Goal: Task Accomplishment & Management: Use online tool/utility

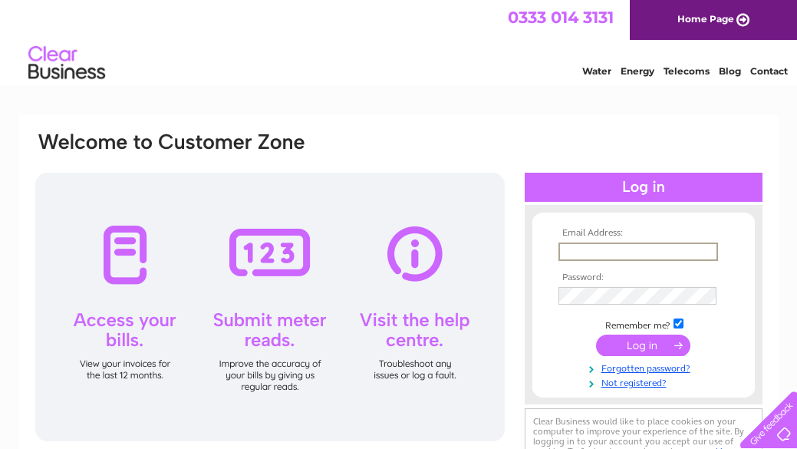
type input "honigalan@gmail.com"
click at [662, 345] on input "submit" at bounding box center [643, 343] width 94 height 21
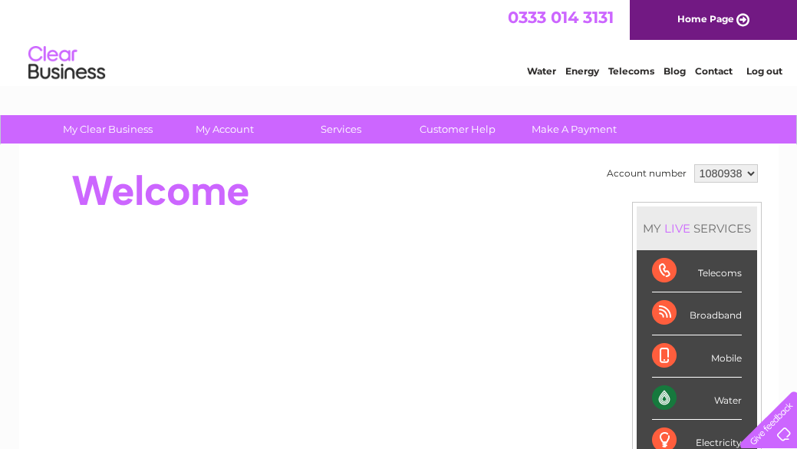
click at [720, 399] on div "Water" at bounding box center [697, 398] width 90 height 42
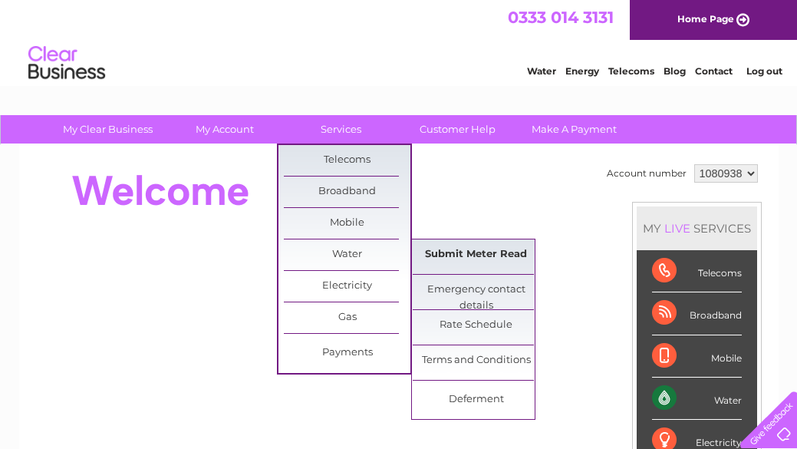
click at [434, 255] on link "Submit Meter Read" at bounding box center [476, 254] width 127 height 31
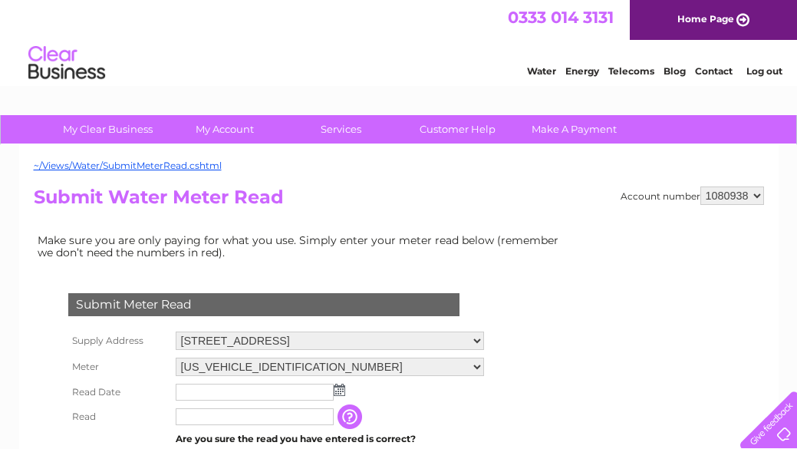
click at [336, 384] on img at bounding box center [340, 389] width 12 height 12
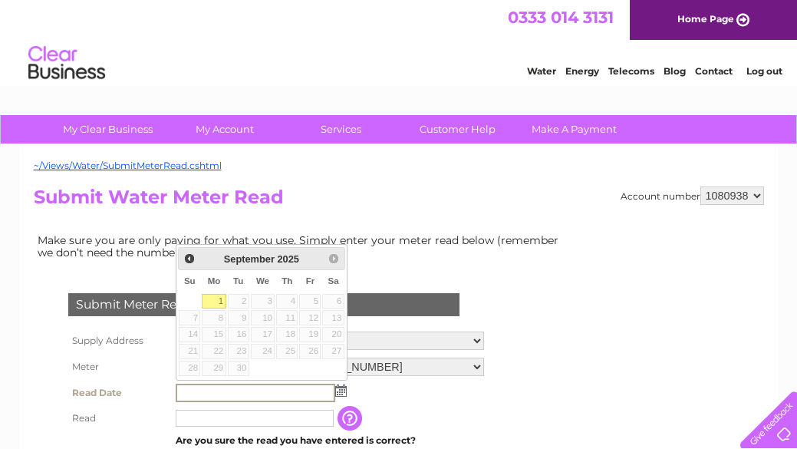
click at [221, 301] on link "1" at bounding box center [214, 301] width 24 height 15
type input "2025/09/01"
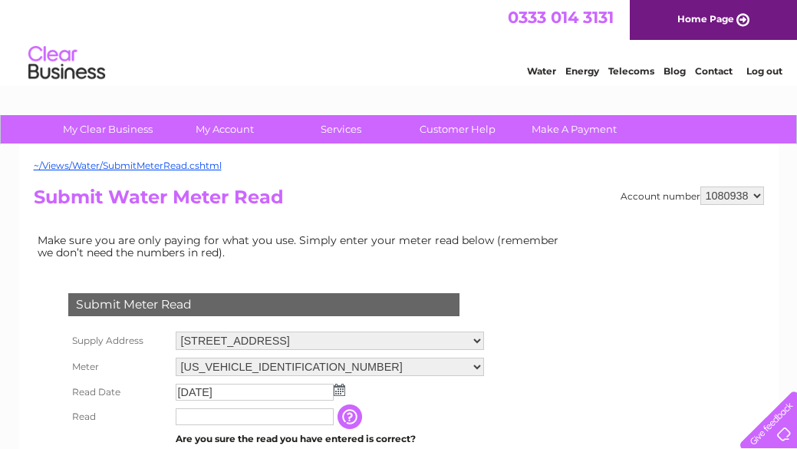
click at [195, 420] on input "text" at bounding box center [255, 416] width 158 height 17
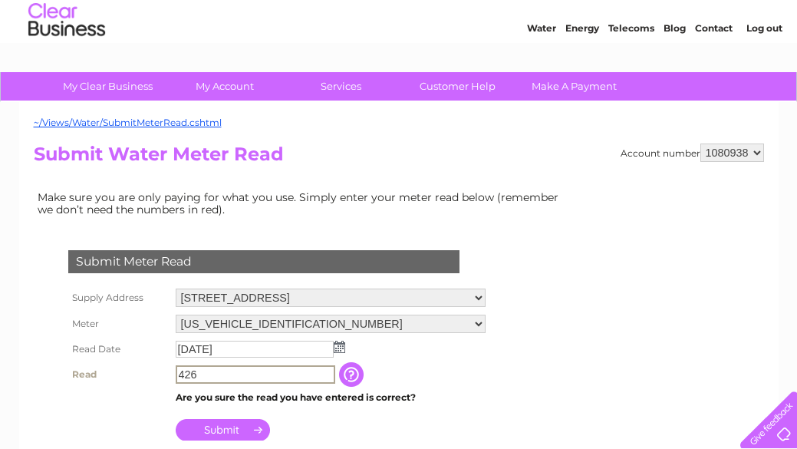
scroll to position [70, 0]
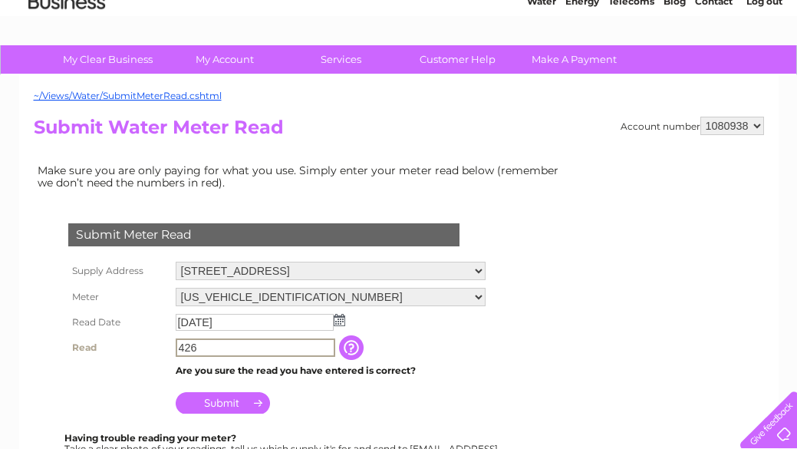
type input "426"
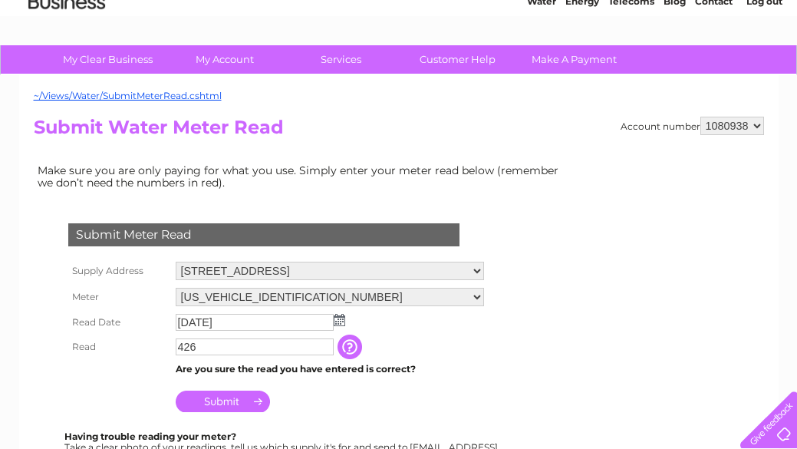
click at [217, 400] on input "Submit" at bounding box center [223, 400] width 94 height 21
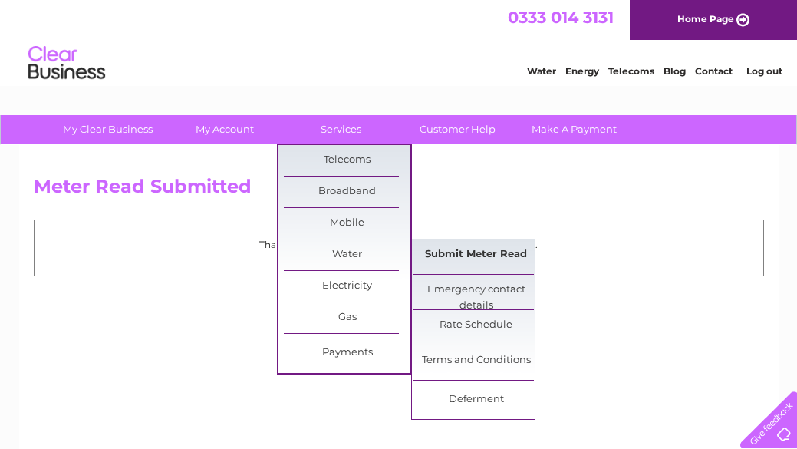
click at [462, 255] on link "Submit Meter Read" at bounding box center [476, 254] width 127 height 31
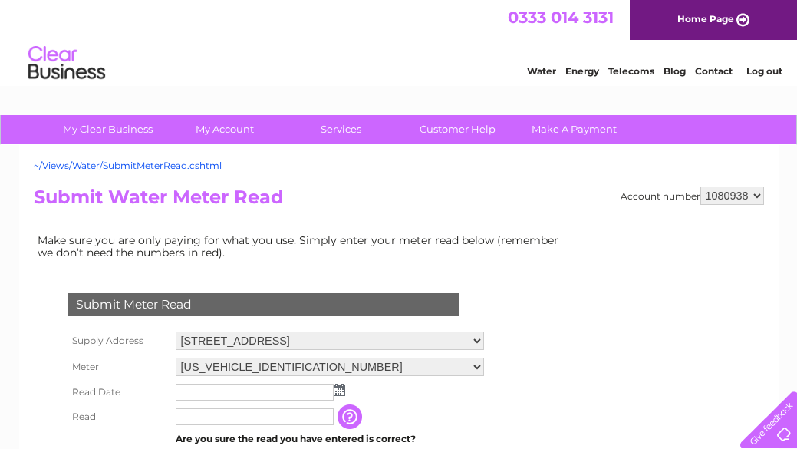
select select "1081304"
click at [338, 386] on img at bounding box center [340, 389] width 12 height 12
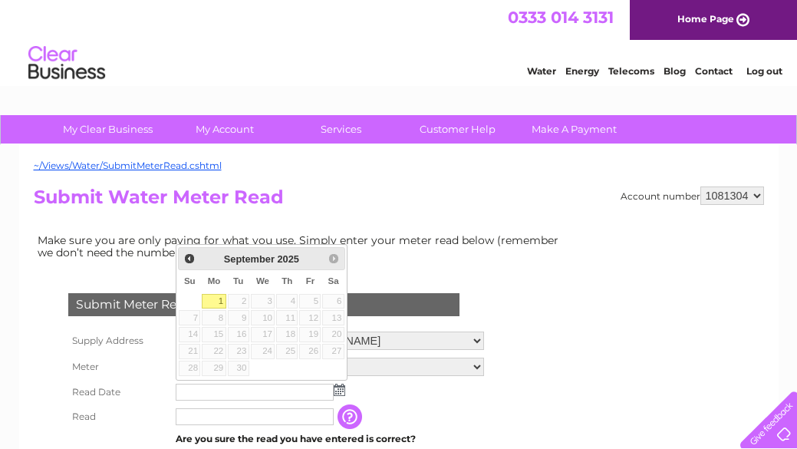
click at [216, 298] on link "1" at bounding box center [214, 301] width 24 height 15
type input "2025/09/01"
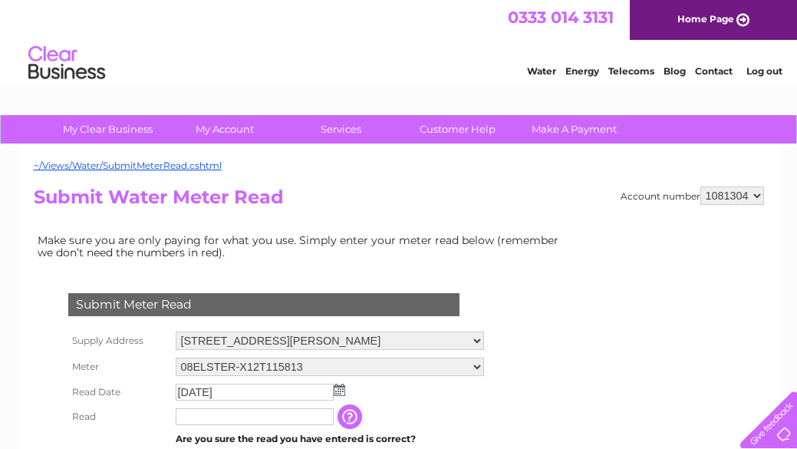
click at [200, 416] on input "text" at bounding box center [255, 416] width 158 height 17
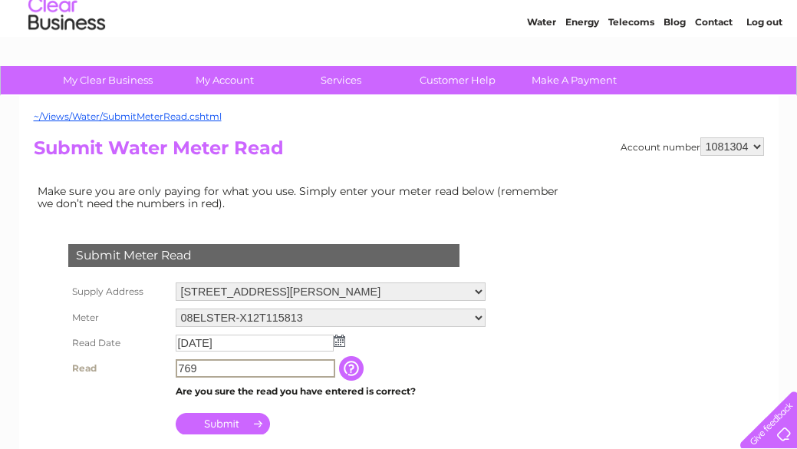
scroll to position [52, 0]
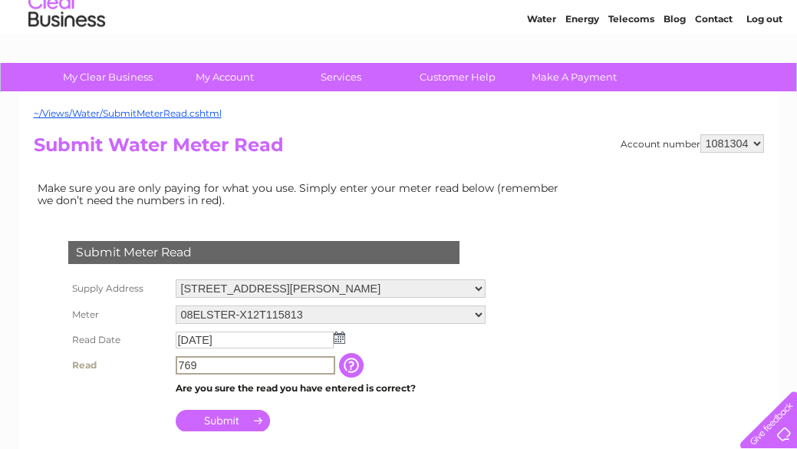
type input "769"
click at [219, 417] on input "Submit" at bounding box center [223, 418] width 94 height 21
